Goal: Browse casually: Explore the website without a specific task or goal

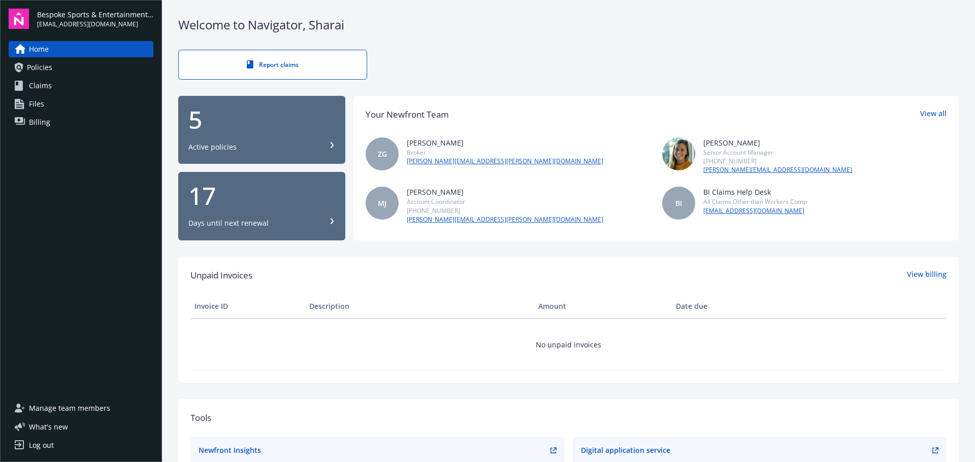
scroll to position [121, 0]
